Goal: Information Seeking & Learning: Compare options

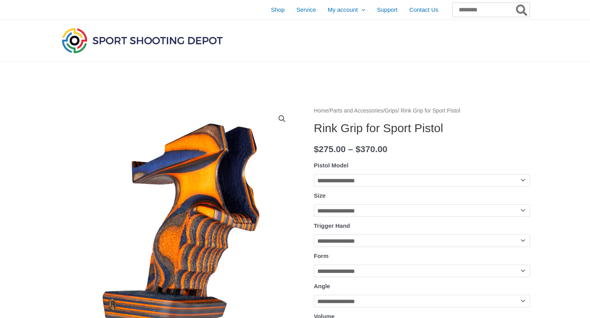
click at [475, 13] on input "Search for:" at bounding box center [491, 10] width 77 height 14
click at [398, 110] on link "Grips" at bounding box center [391, 111] width 13 height 6
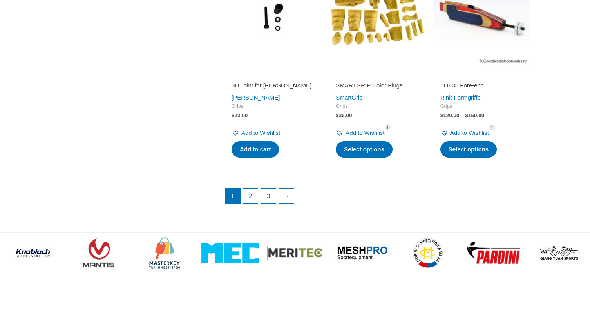
scroll to position [1088, 0]
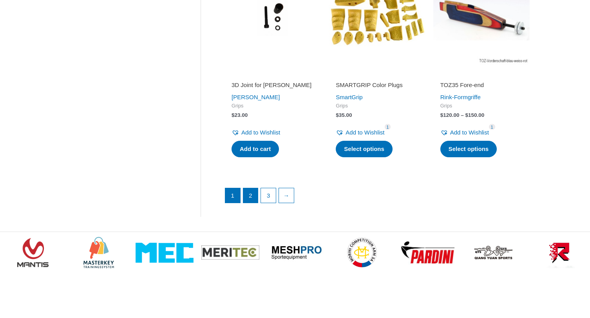
click at [250, 188] on link "2" at bounding box center [250, 195] width 15 height 15
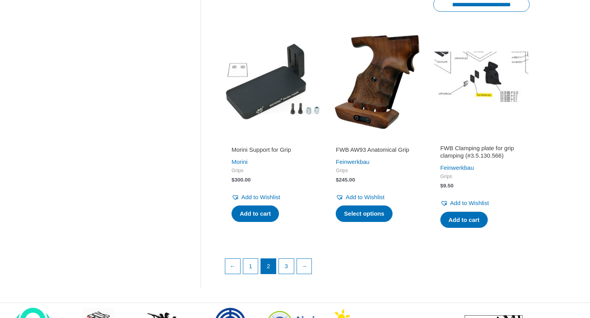
scroll to position [1042, 0]
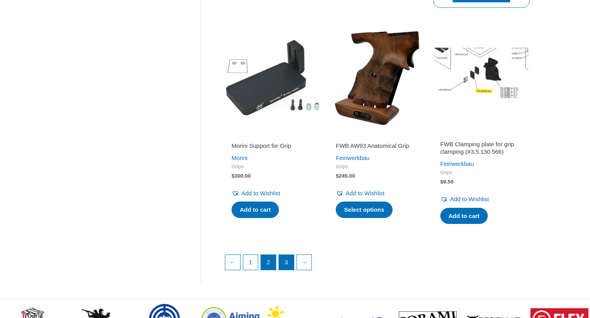
click at [287, 261] on link "3" at bounding box center [286, 262] width 15 height 15
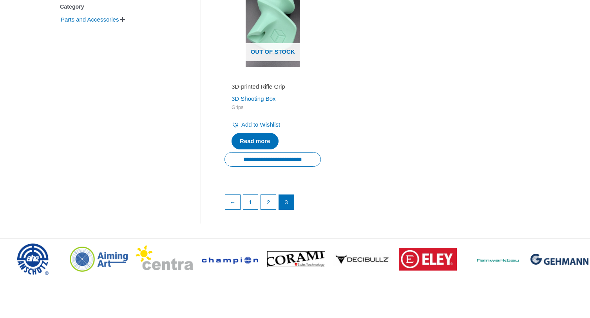
scroll to position [225, 0]
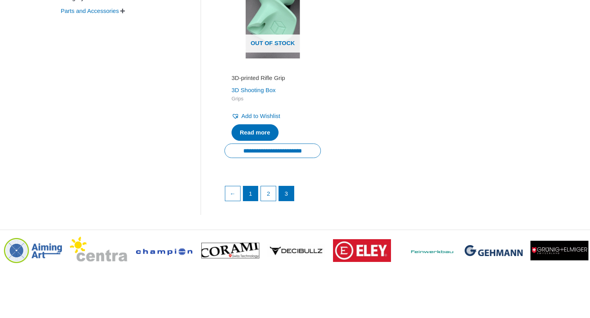
click at [247, 190] on link "1" at bounding box center [250, 193] width 15 height 15
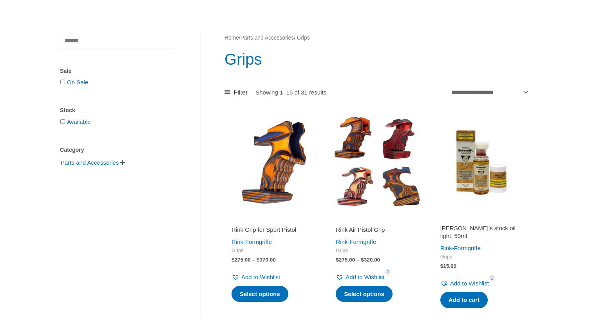
scroll to position [73, 0]
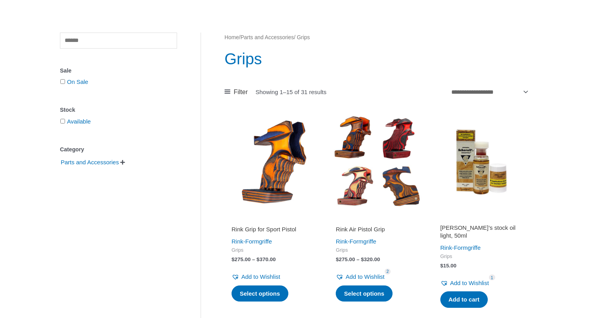
click at [389, 187] on img at bounding box center [377, 161] width 96 height 96
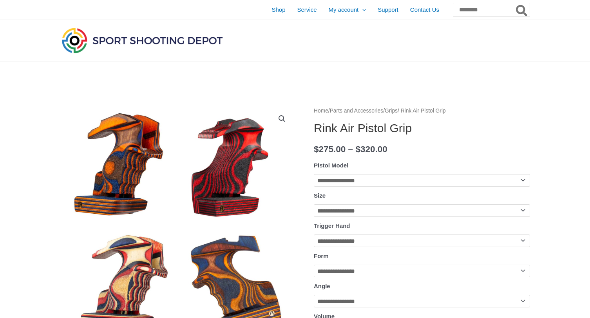
select select "**********"
select select "*"
select select "*****"
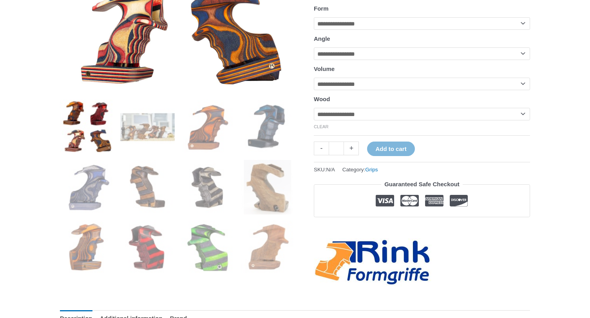
scroll to position [247, 0]
select select "********"
select select "*****"
select select "******"
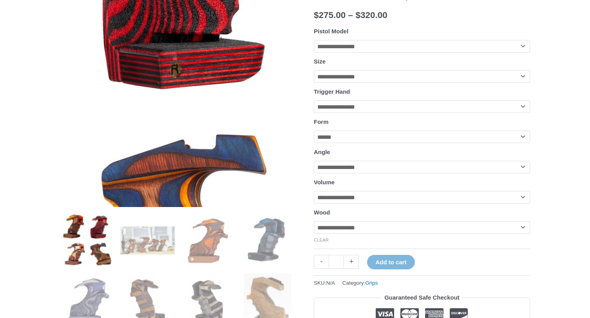
scroll to position [142, 0]
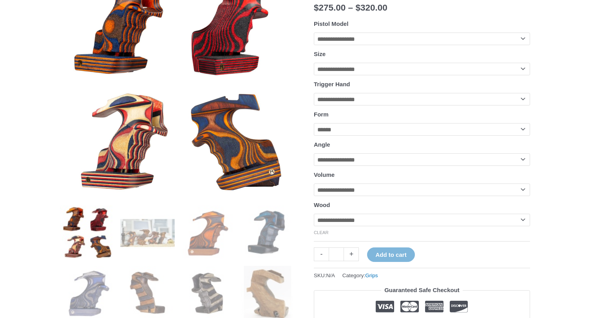
click at [98, 233] on img at bounding box center [87, 232] width 54 height 54
click at [167, 235] on img at bounding box center [147, 232] width 54 height 54
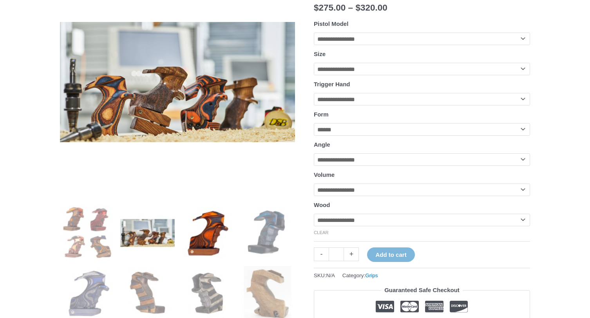
click at [204, 233] on img at bounding box center [208, 232] width 54 height 54
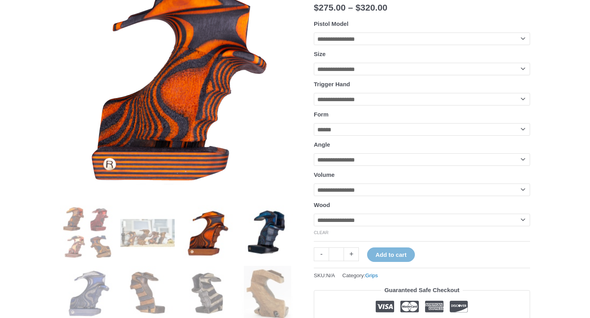
click at [255, 234] on img at bounding box center [268, 232] width 54 height 54
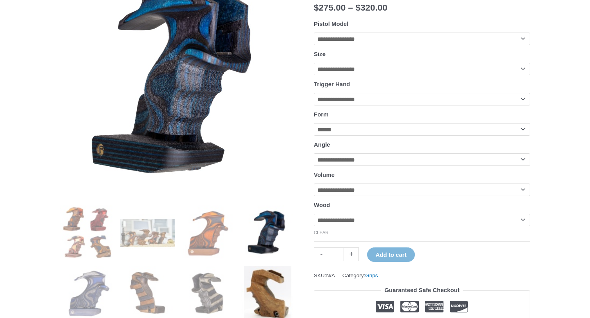
click at [264, 274] on img at bounding box center [268, 293] width 54 height 54
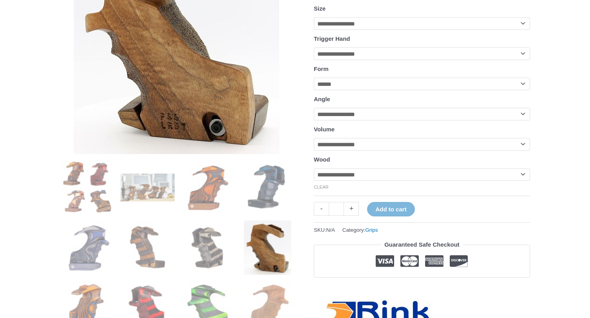
scroll to position [187, 0]
click at [214, 243] on img at bounding box center [208, 247] width 54 height 54
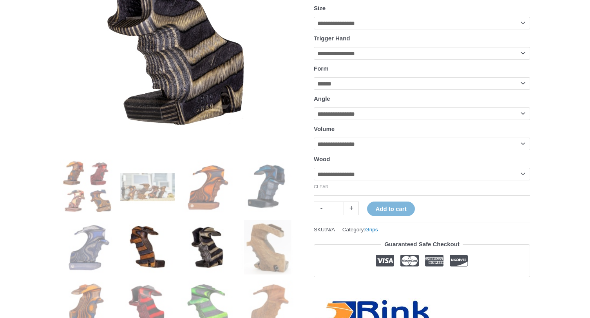
click at [160, 244] on img at bounding box center [147, 247] width 54 height 54
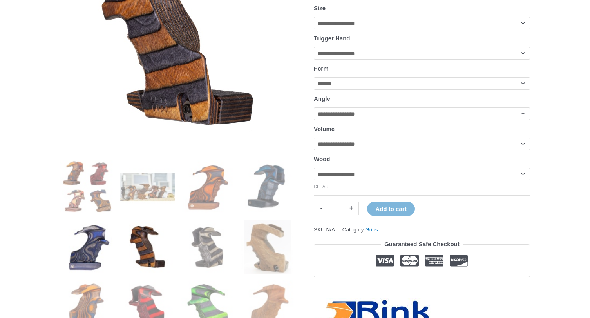
click at [100, 242] on img at bounding box center [87, 247] width 54 height 54
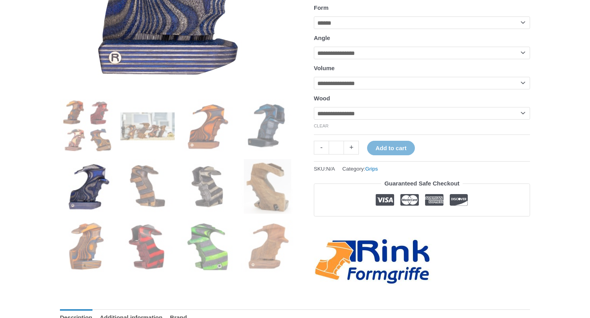
scroll to position [281, 0]
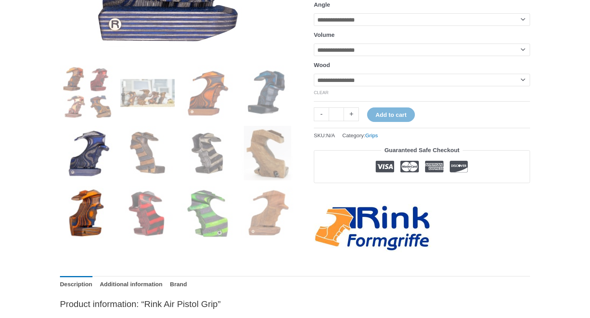
click at [86, 220] on img at bounding box center [87, 213] width 54 height 54
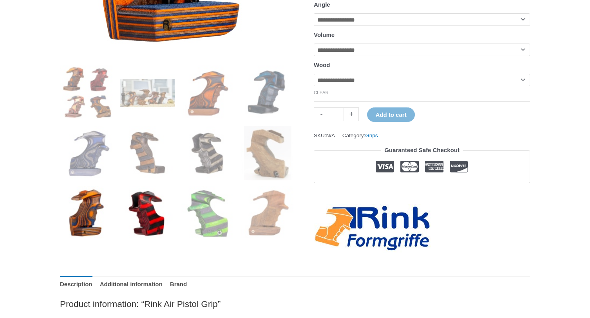
click at [145, 223] on img at bounding box center [147, 213] width 54 height 54
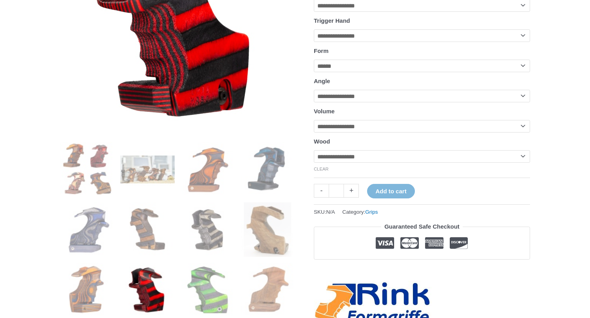
scroll to position [203, 0]
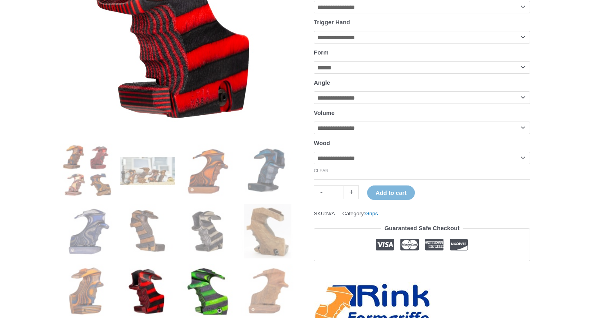
click at [197, 289] on img at bounding box center [208, 291] width 54 height 54
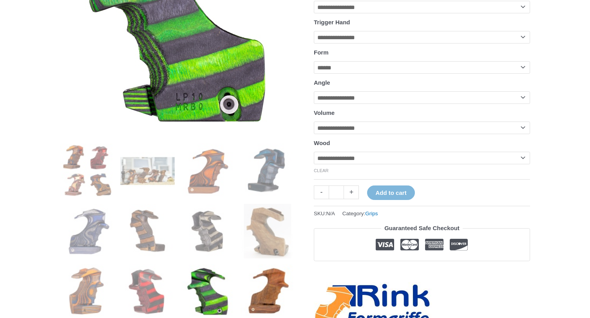
click at [272, 296] on img at bounding box center [268, 291] width 54 height 54
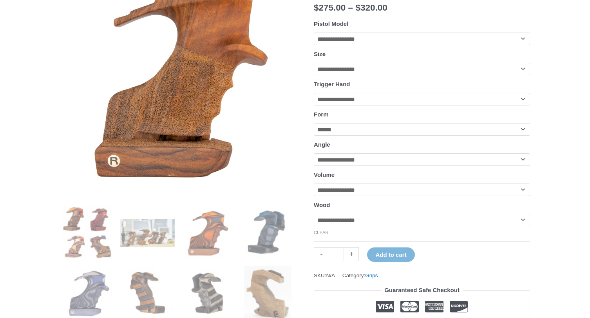
scroll to position [143, 0]
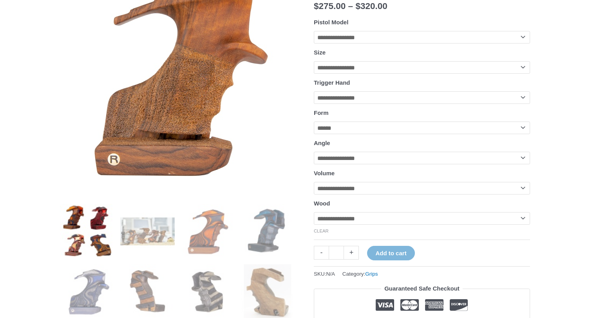
click at [96, 251] on img at bounding box center [87, 231] width 54 height 54
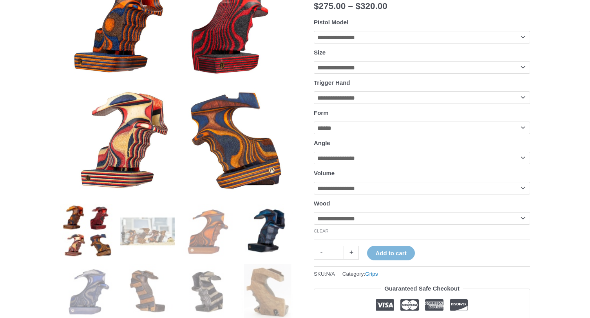
click at [269, 233] on img at bounding box center [268, 231] width 54 height 54
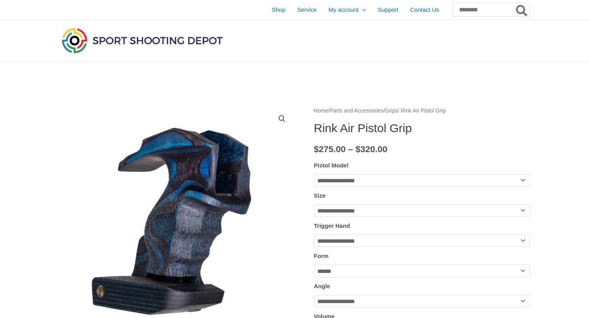
scroll to position [0, 0]
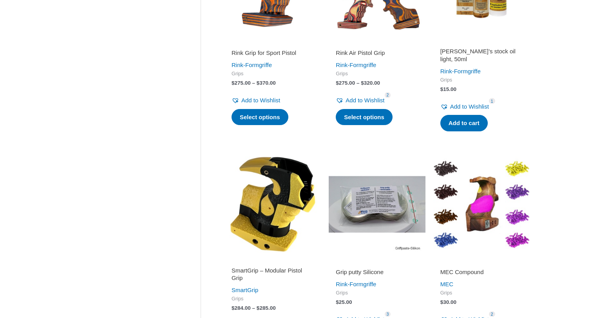
scroll to position [260, 0]
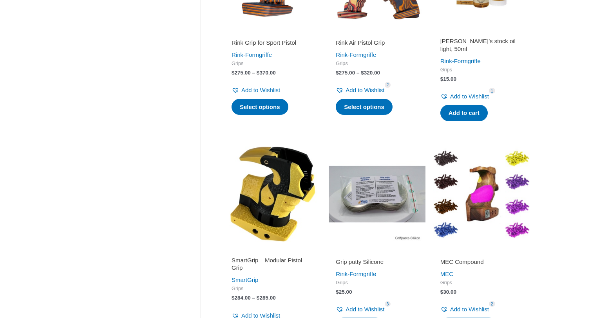
click at [281, 188] on img at bounding box center [273, 194] width 96 height 96
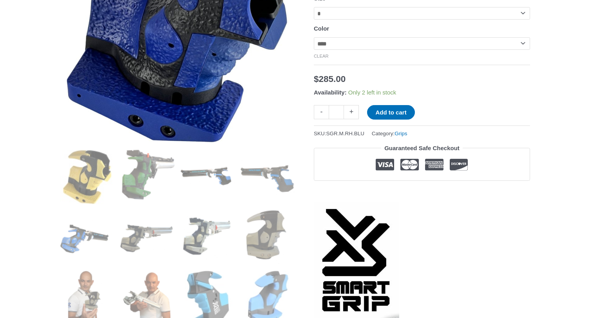
scroll to position [199, 0]
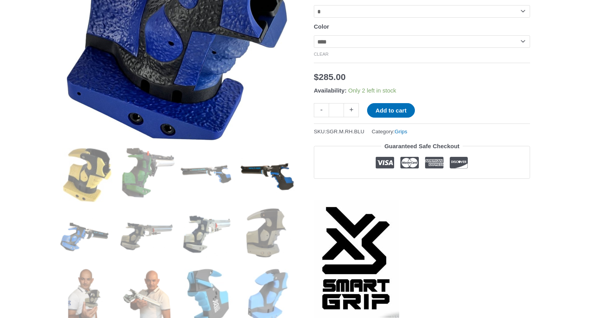
click at [257, 166] on img at bounding box center [268, 175] width 54 height 54
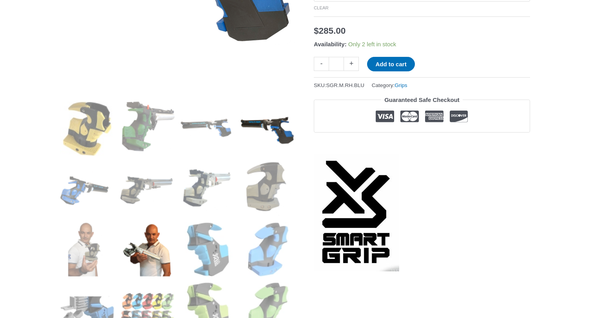
scroll to position [246, 0]
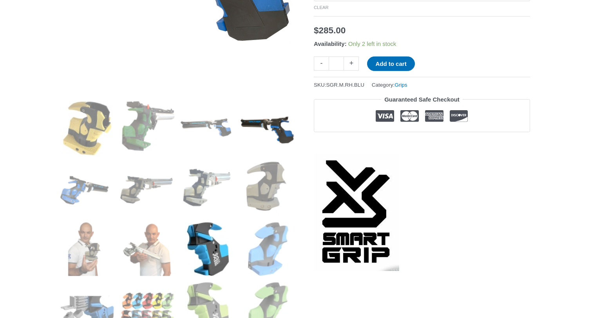
click at [199, 254] on img at bounding box center [208, 249] width 54 height 54
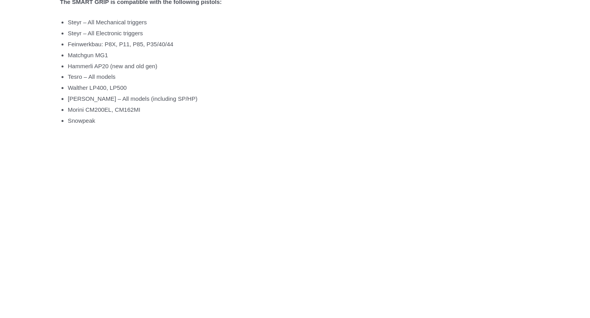
scroll to position [1638, 0]
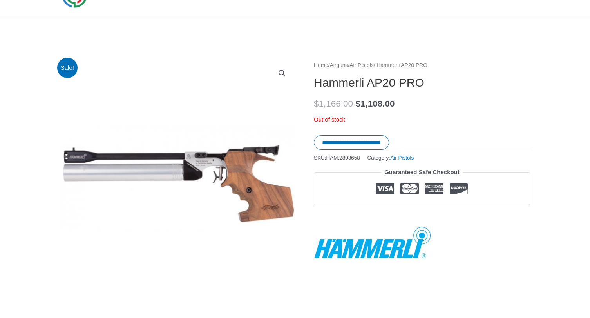
scroll to position [45, 0]
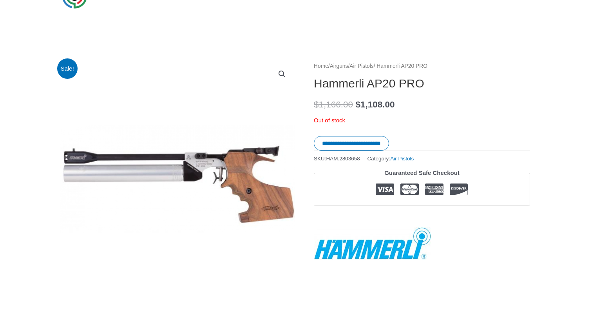
click at [374, 65] on link "Air Pistols" at bounding box center [362, 66] width 24 height 6
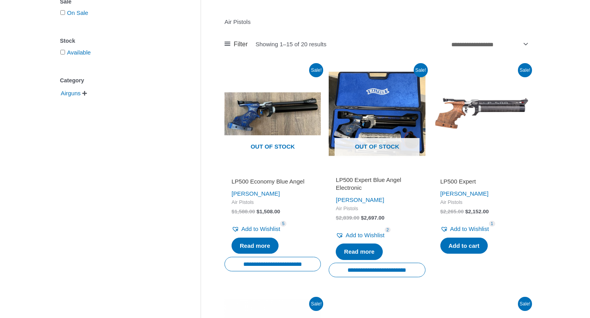
scroll to position [143, 0]
click at [275, 179] on h2 "LP500 Economy Blue Angel" at bounding box center [273, 181] width 82 height 8
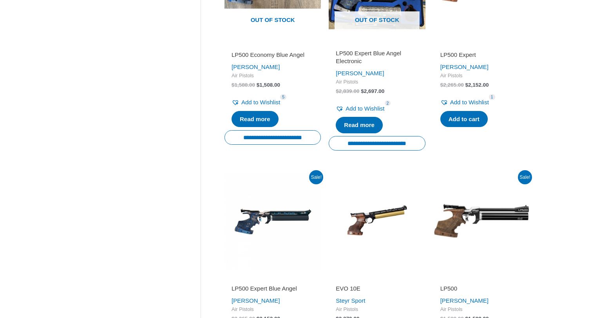
scroll to position [269, 0]
click at [460, 212] on img at bounding box center [482, 220] width 96 height 96
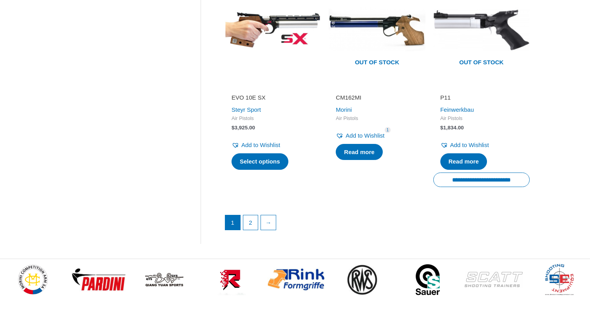
scroll to position [1131, 0]
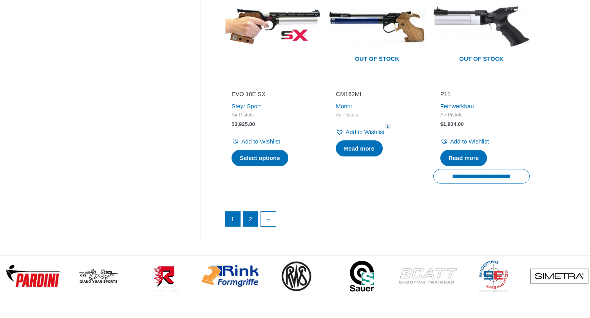
click at [249, 212] on link "2" at bounding box center [250, 219] width 15 height 15
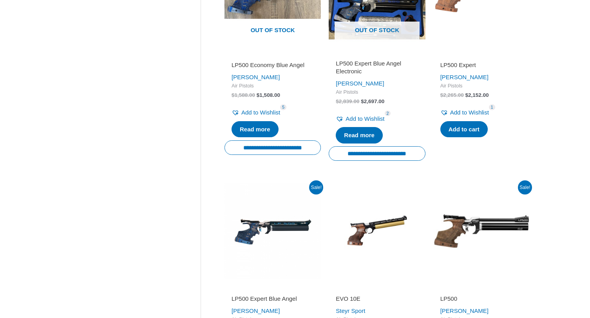
scroll to position [253, 0]
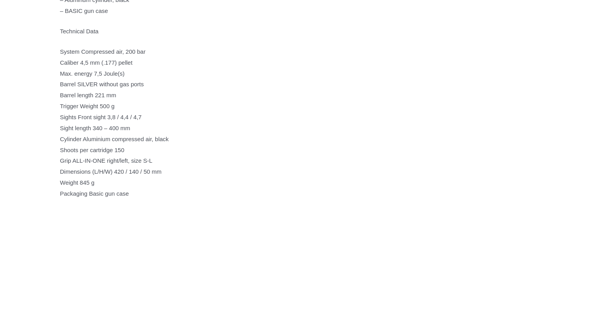
scroll to position [680, 0]
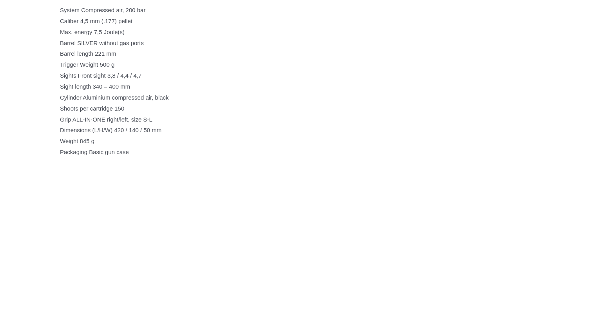
scroll to position [700, 0]
